Goal: Navigation & Orientation: Find specific page/section

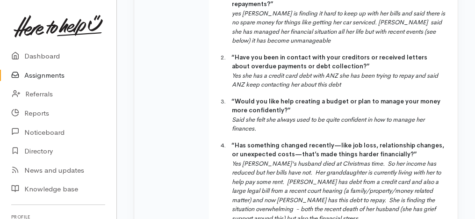
scroll to position [449, 0]
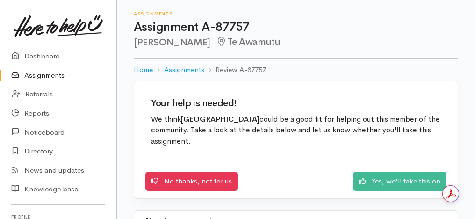
click at [178, 69] on link "Assignments" at bounding box center [184, 70] width 40 height 11
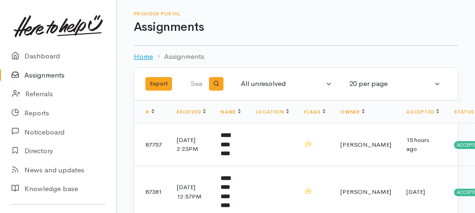
click at [141, 54] on link "Home" at bounding box center [143, 56] width 19 height 11
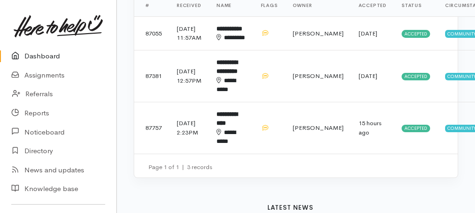
scroll to position [337, 0]
